Goal: Use online tool/utility: Utilize a website feature to perform a specific function

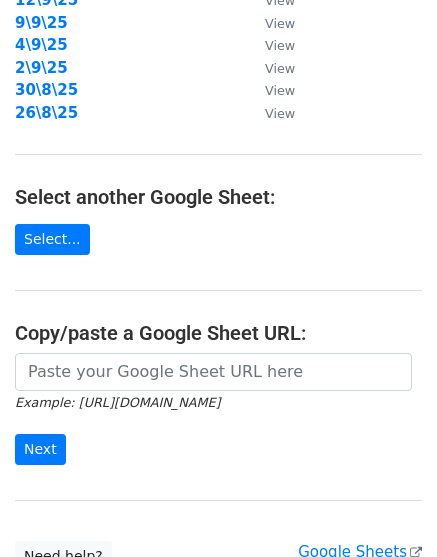
scroll to position [374, 0]
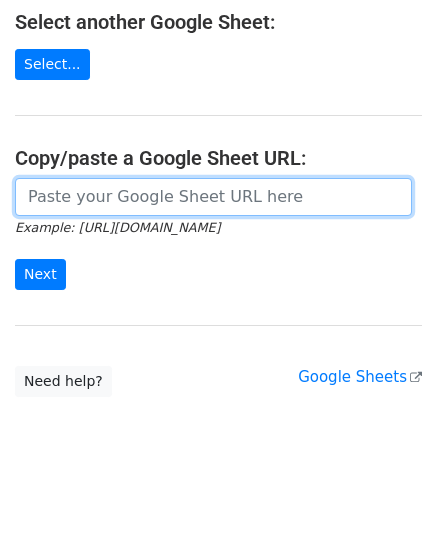
click at [157, 204] on input "url" at bounding box center [213, 197] width 397 height 38
paste input "[URL][DOMAIN_NAME]"
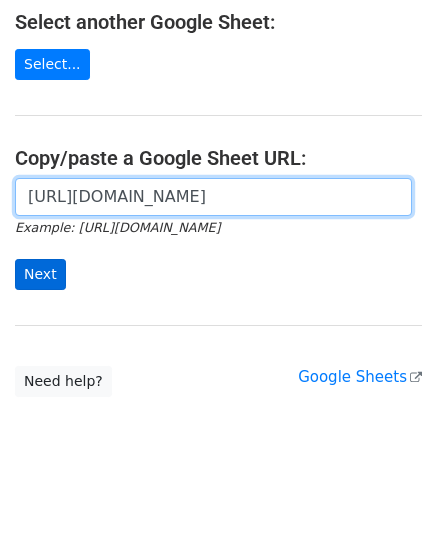
scroll to position [0, 433]
type input "[URL][DOMAIN_NAME]"
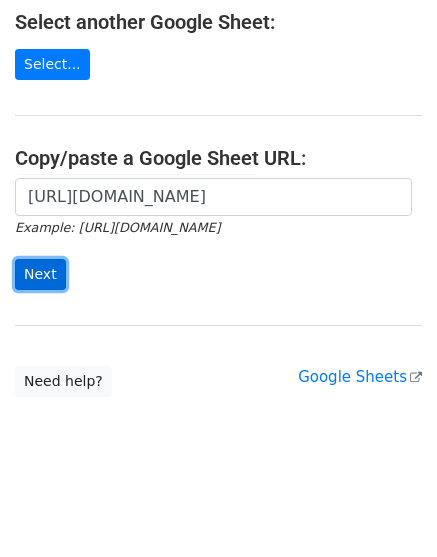
click at [35, 275] on input "Next" at bounding box center [40, 274] width 51 height 31
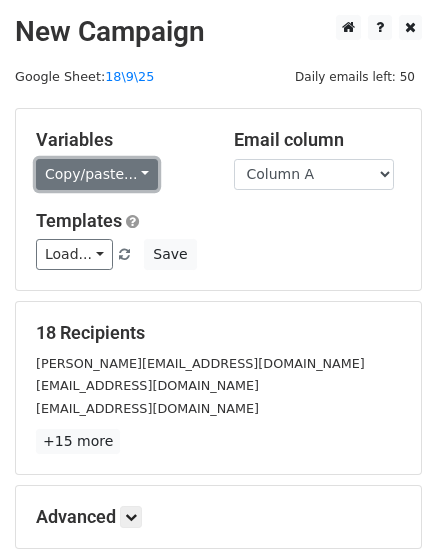
click at [97, 180] on link "Copy/paste..." at bounding box center [97, 174] width 122 height 31
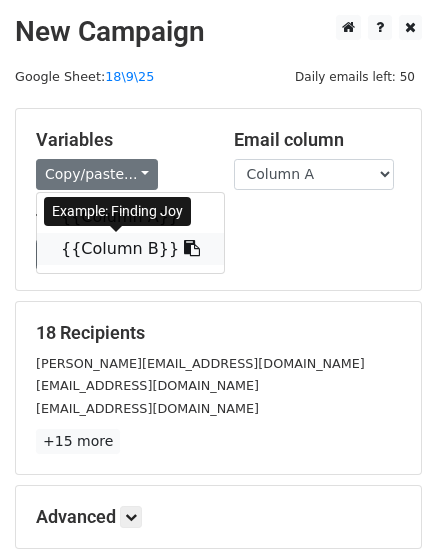
click at [107, 238] on link "{{Column B}}" at bounding box center [130, 249] width 187 height 32
